Goal: Entertainment & Leisure: Consume media (video, audio)

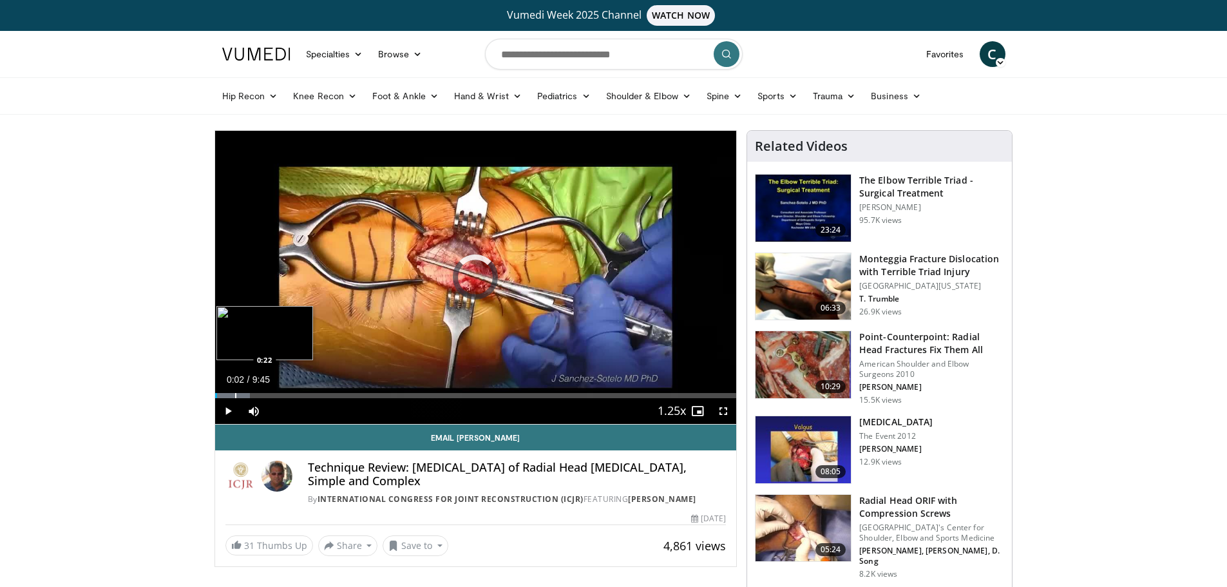
click at [235, 394] on div "Progress Bar" at bounding box center [235, 395] width 1 height 5
click at [256, 395] on div "Progress Bar" at bounding box center [256, 395] width 1 height 5
click at [281, 394] on div "Progress Bar" at bounding box center [281, 395] width 1 height 5
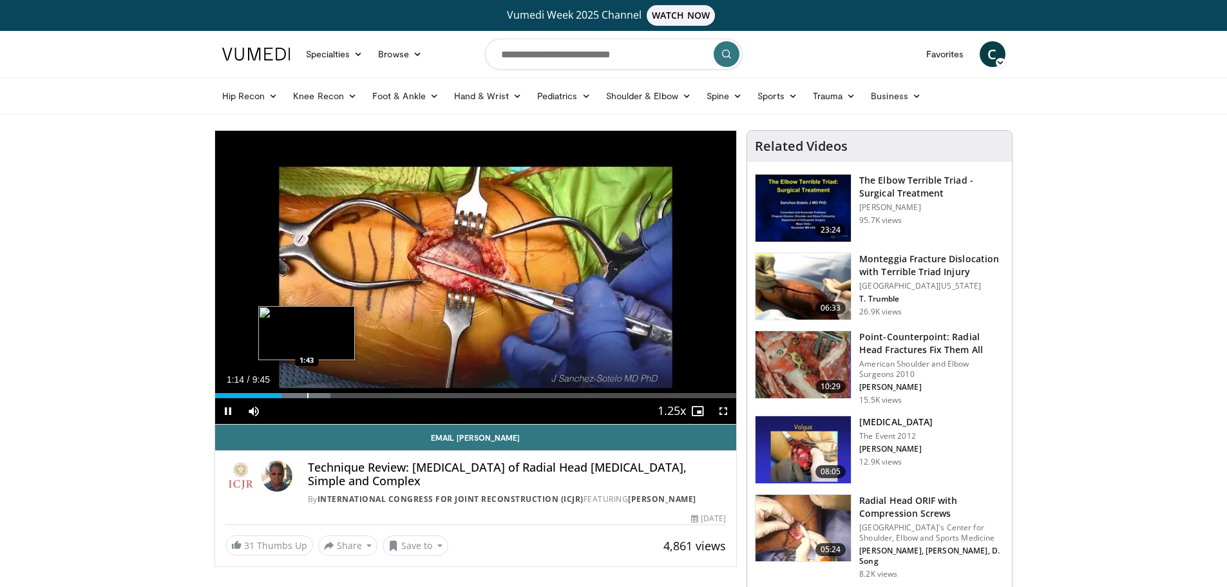
click at [308, 393] on div "Progress Bar" at bounding box center [307, 395] width 1 height 5
click at [328, 395] on div "Progress Bar" at bounding box center [327, 395] width 1 height 5
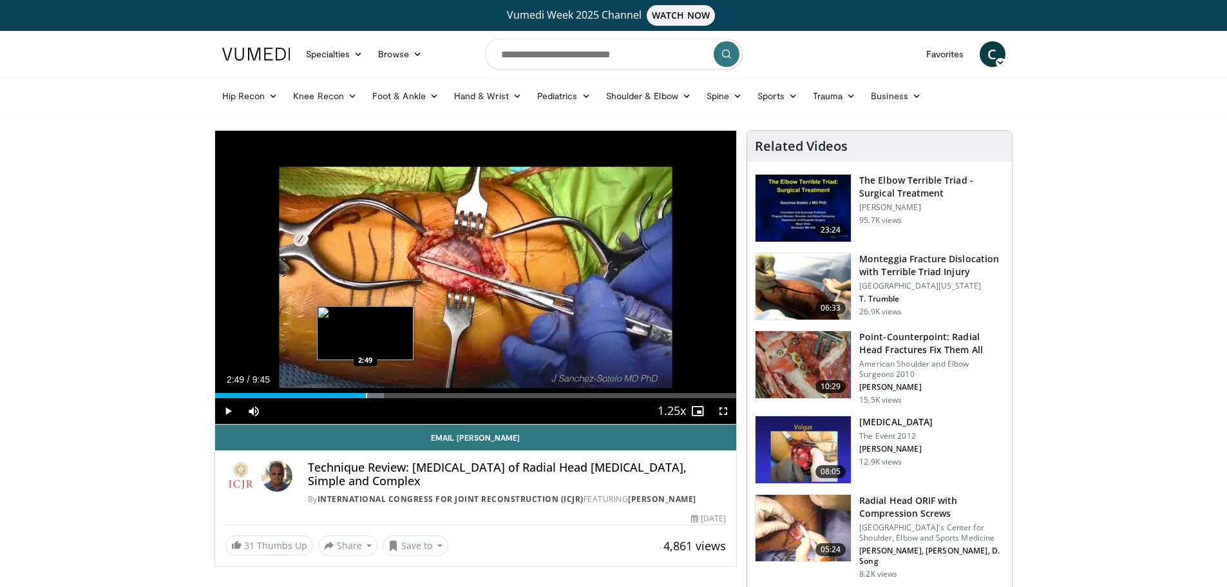
click at [366, 394] on div "Progress Bar" at bounding box center [366, 395] width 1 height 5
click at [388, 394] on div "Loaded : 35.86% 2:50 3:13" at bounding box center [476, 395] width 522 height 5
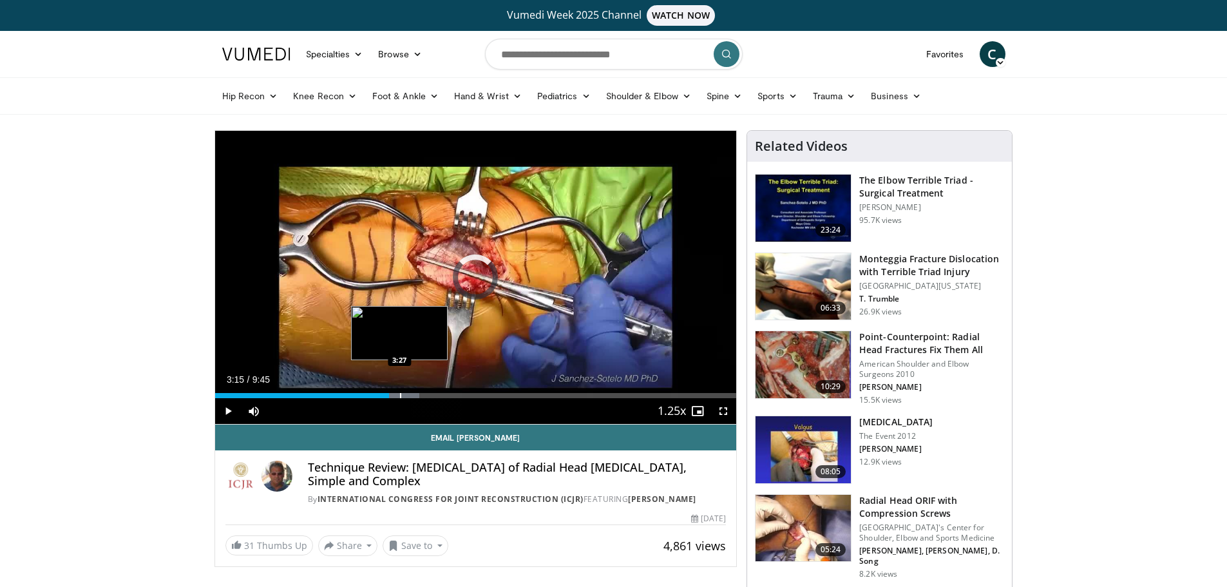
drag, startPoint x: 400, startPoint y: 393, endPoint x: 411, endPoint y: 394, distance: 11.6
click at [403, 393] on div "Loaded : 39.27% 3:28 3:27" at bounding box center [476, 395] width 522 height 5
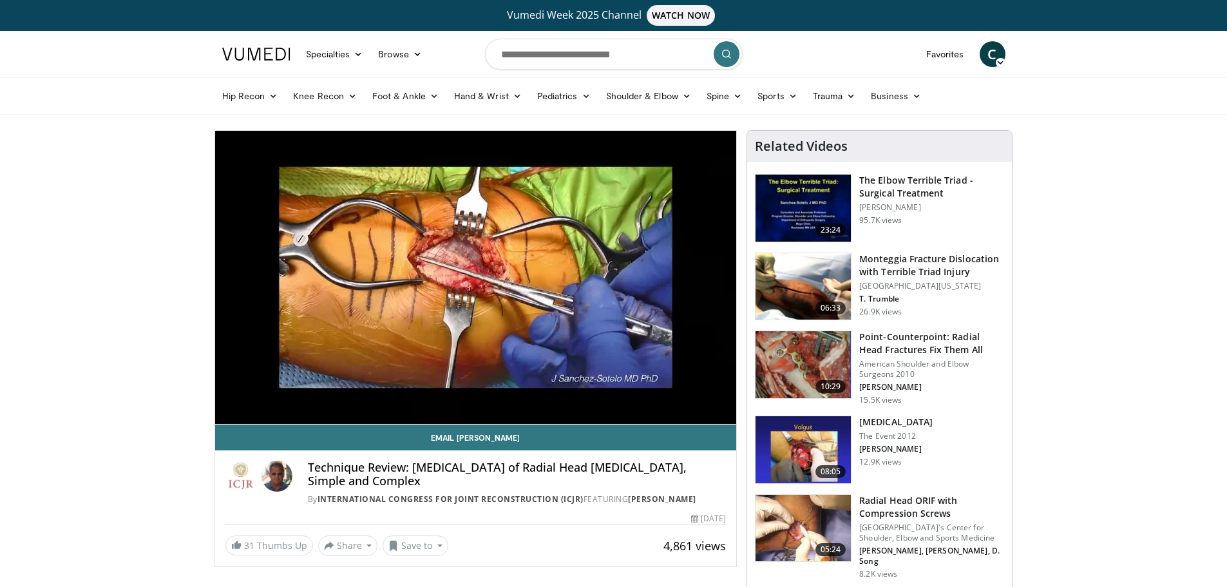
click at [416, 394] on video-js "**********" at bounding box center [476, 278] width 522 height 294
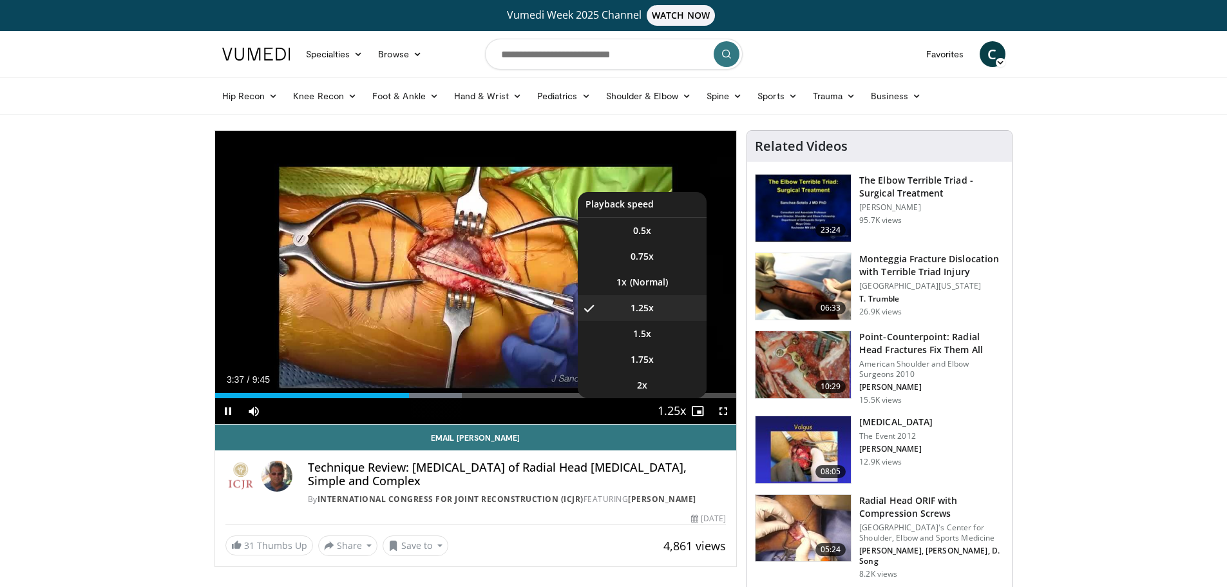
click at [677, 407] on span "Video Player" at bounding box center [672, 412] width 18 height 26
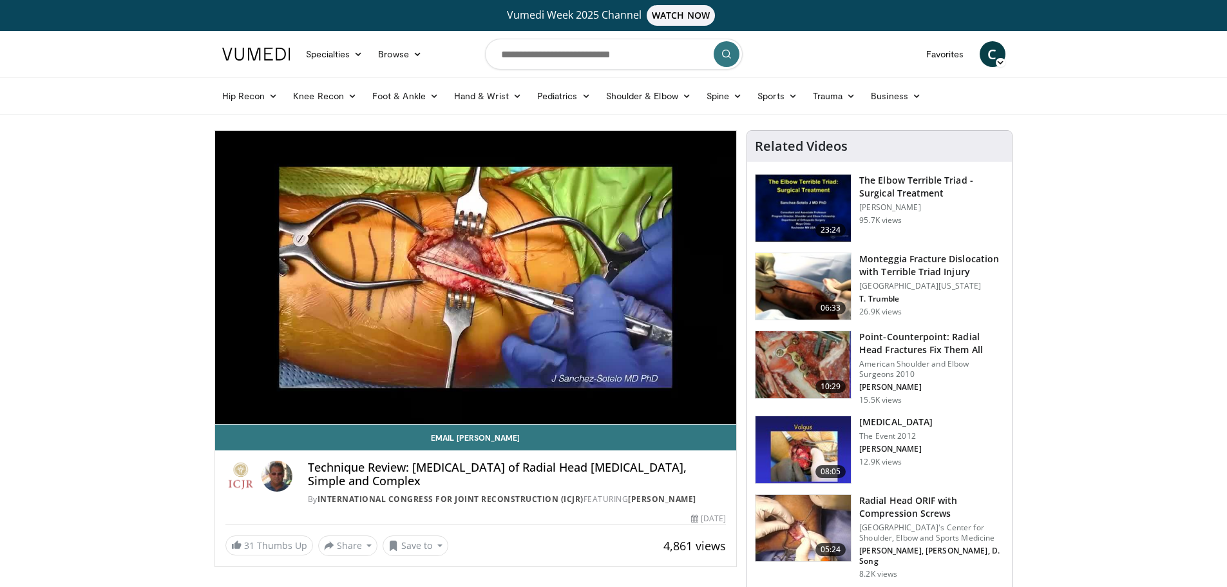
click at [677, 407] on video-js "**********" at bounding box center [476, 278] width 522 height 294
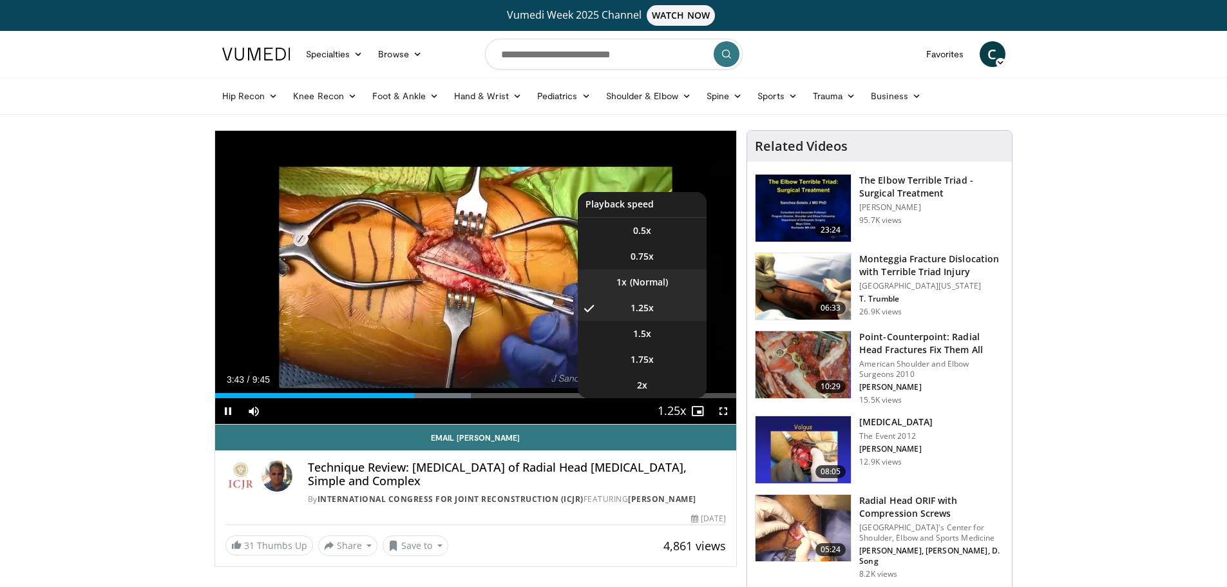
click at [654, 284] on li "1x" at bounding box center [642, 282] width 129 height 26
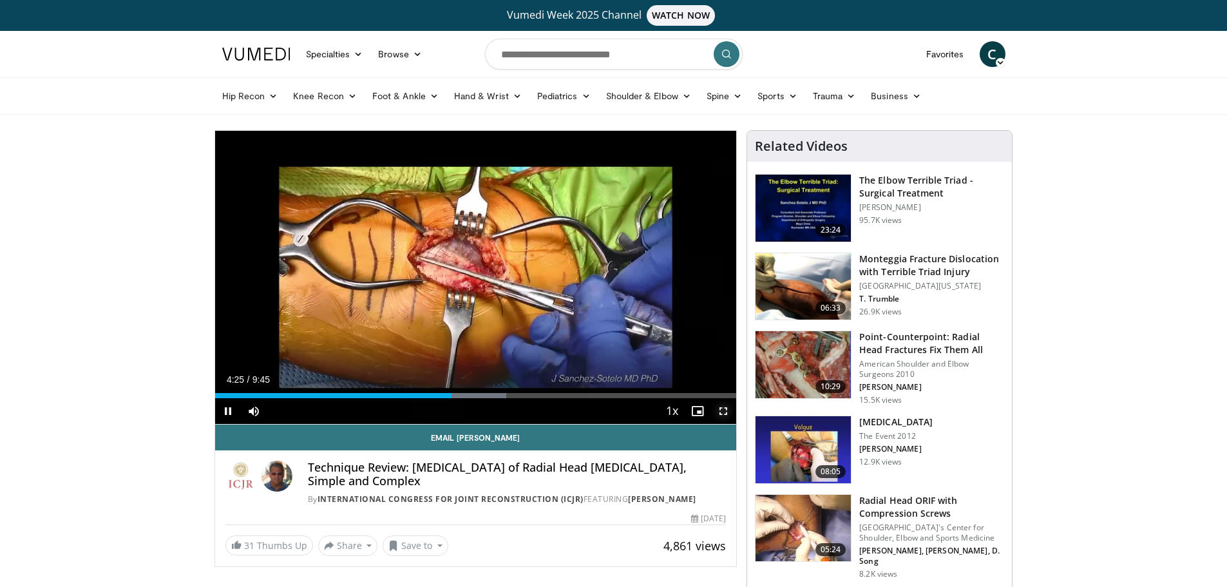
click at [726, 413] on span "Video Player" at bounding box center [723, 411] width 26 height 26
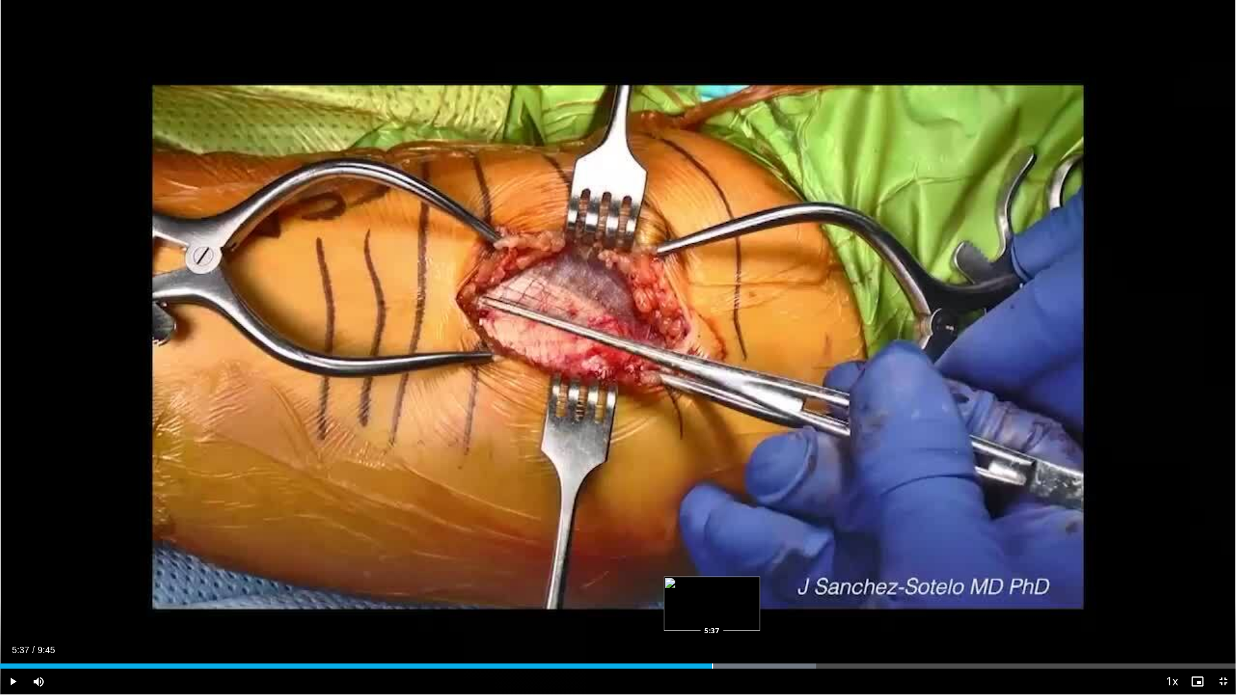
click at [712, 586] on div "Progress Bar" at bounding box center [712, 666] width 1 height 5
click at [733, 586] on div "Progress Bar" at bounding box center [732, 666] width 1 height 5
drag, startPoint x: 769, startPoint y: 671, endPoint x: 781, endPoint y: 671, distance: 11.6
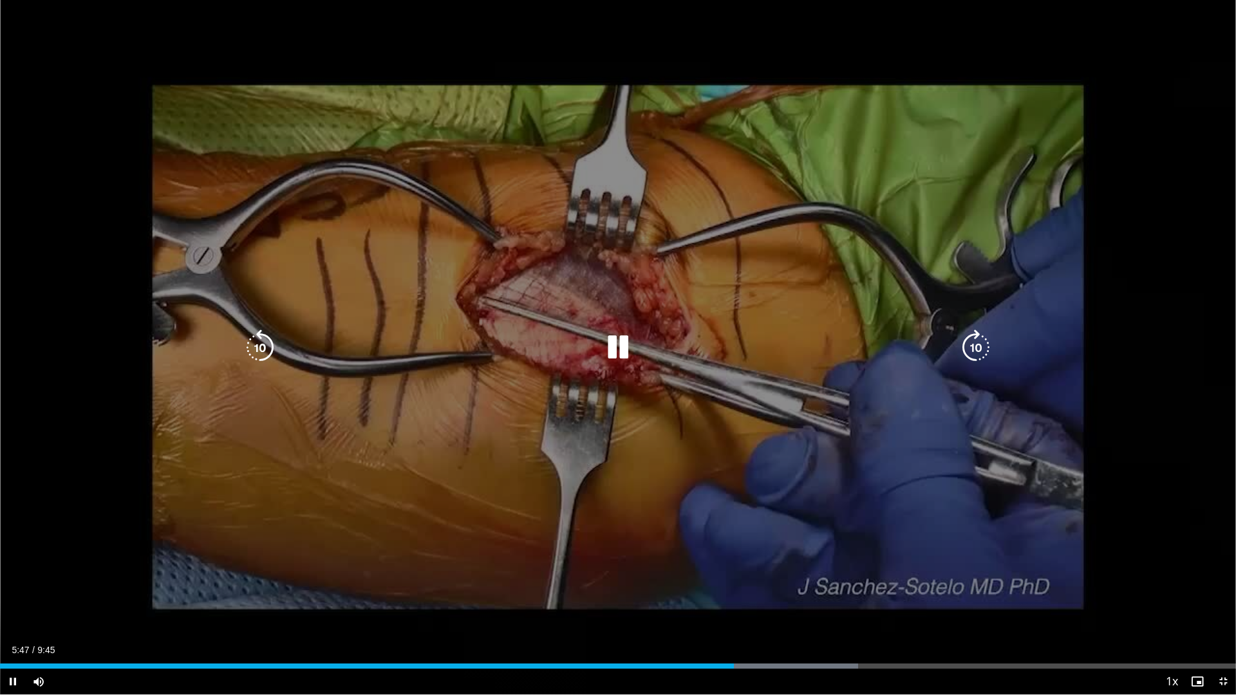
click at [771, 586] on div "Current Time 5:47 / Duration 9:45 Pause Skip Backward Skip Forward Mute 25% Loa…" at bounding box center [618, 682] width 1236 height 26
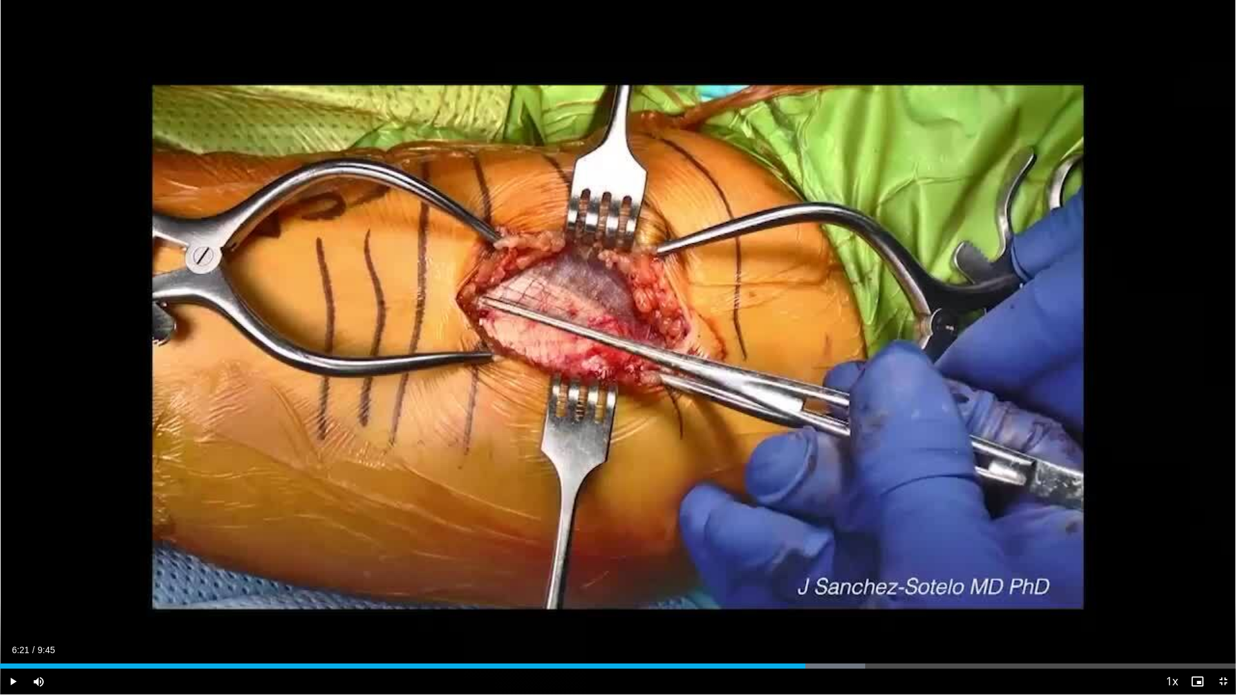
drag, startPoint x: 806, startPoint y: 668, endPoint x: 833, endPoint y: 670, distance: 27.1
click at [818, 586] on div "Loaded : 70.01% 6:21 6:21" at bounding box center [618, 666] width 1236 height 5
click at [840, 586] on div "Current Time 6:28 / Duration 9:45 Pause Skip Backward Skip Forward Mute 25% Loa…" at bounding box center [618, 682] width 1236 height 26
drag, startPoint x: 882, startPoint y: 666, endPoint x: 912, endPoint y: 666, distance: 30.3
click at [906, 586] on div "Loaded : 76.21% 6:29 6:57" at bounding box center [618, 666] width 1236 height 5
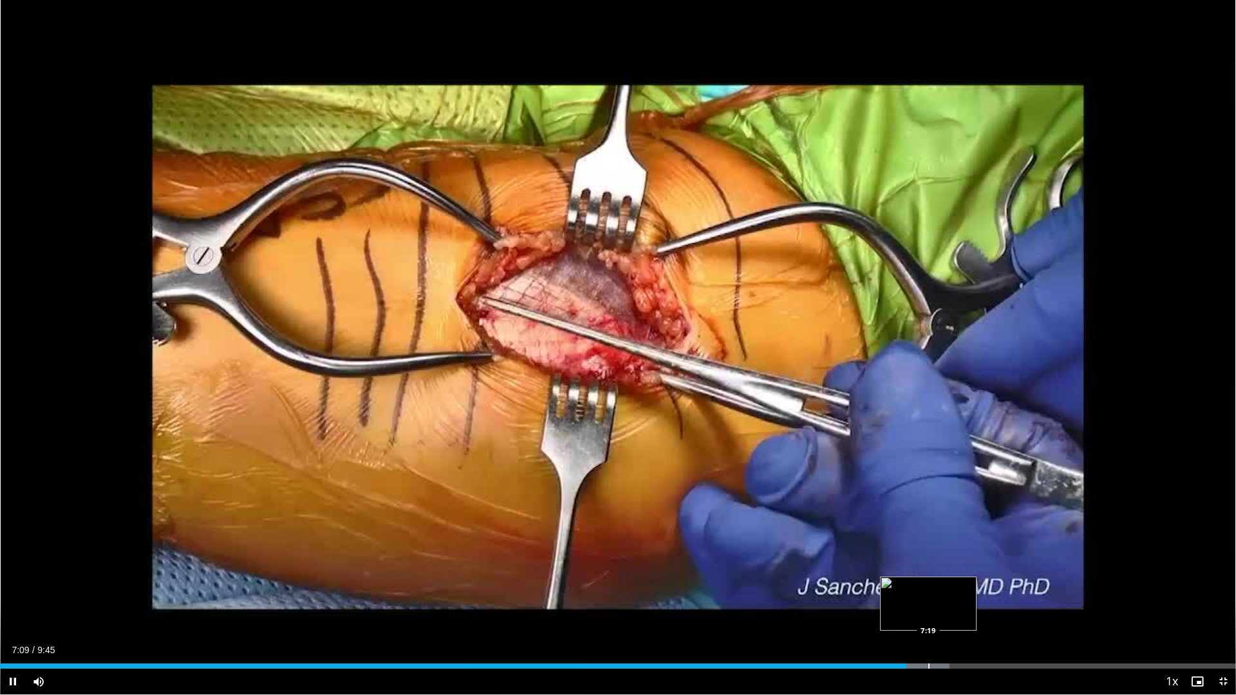
click at [929, 586] on div "Progress Bar" at bounding box center [928, 666] width 1 height 5
